Goal: Transaction & Acquisition: Purchase product/service

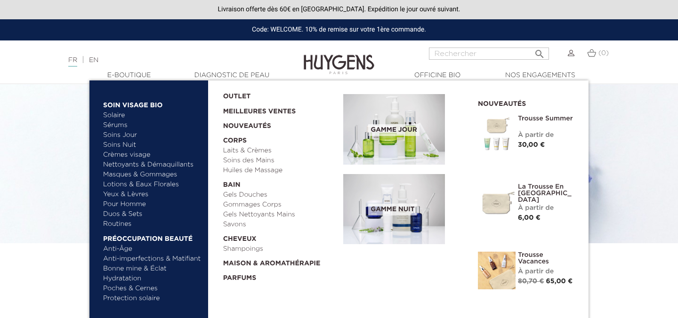
click at [137, 165] on link "Nettoyants & Démaquillants" at bounding box center [152, 165] width 98 height 10
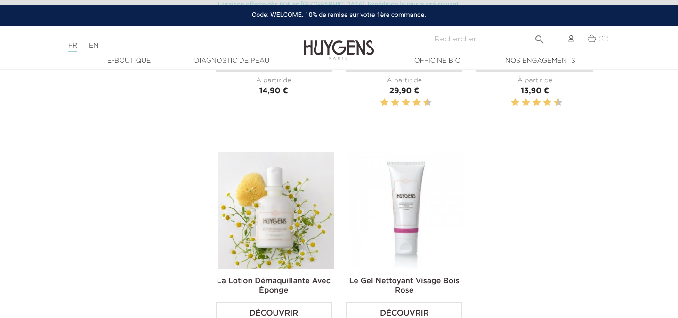
scroll to position [375, 0]
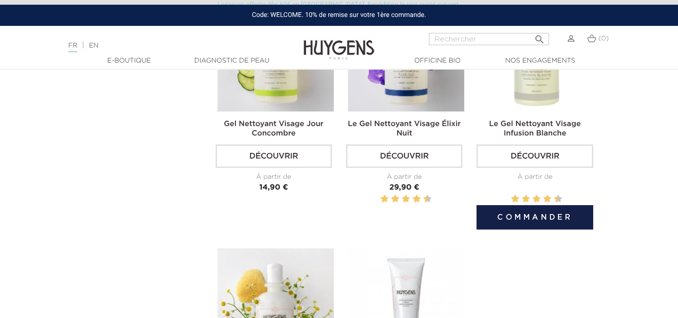
click at [538, 130] on h2 "Le Gel Nettoyant Visage Infusion Blanche" at bounding box center [535, 128] width 116 height 19
click at [536, 123] on link "Le Gel Nettoyant Visage Infusion Blanche" at bounding box center [536, 129] width 92 height 17
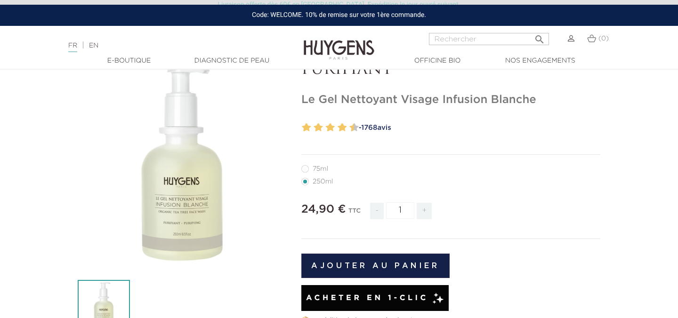
scroll to position [65, 0]
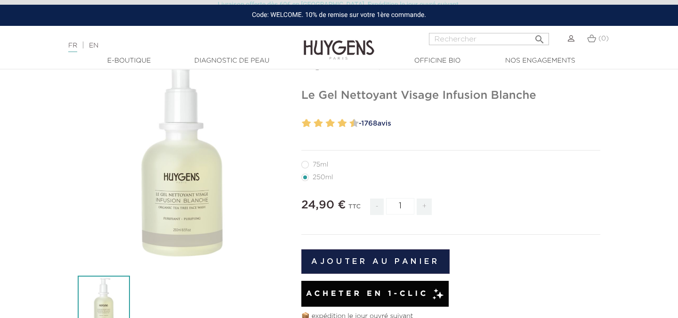
click at [304, 162] on label11"] "75ml" at bounding box center [321, 165] width 38 height 8
radio input "true"
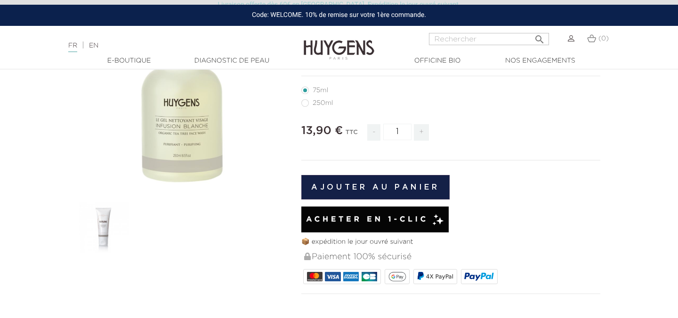
scroll to position [140, 0]
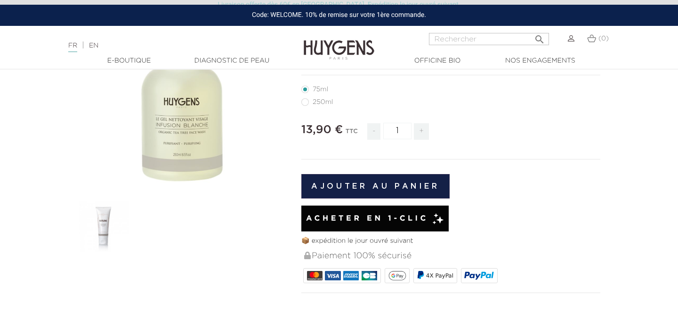
click at [111, 232] on img at bounding box center [104, 227] width 52 height 52
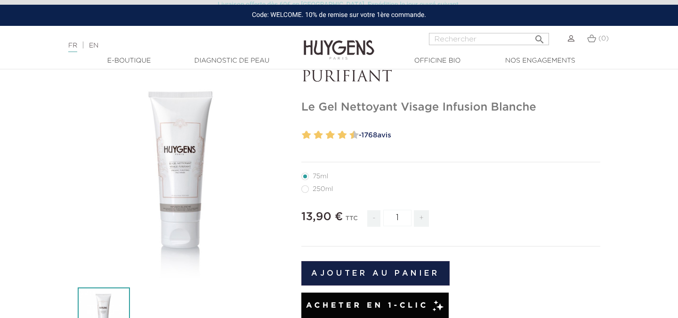
scroll to position [52, 0]
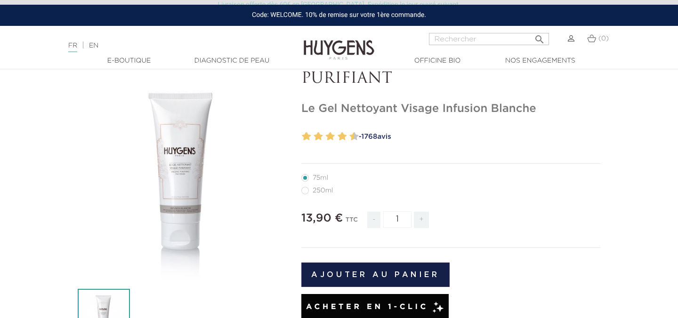
click at [318, 187] on li "250ml" at bounding box center [449, 190] width 294 height 13
click at [319, 191] on label1"] "250ml" at bounding box center [323, 191] width 43 height 8
radio input "true"
